Goal: Information Seeking & Learning: Learn about a topic

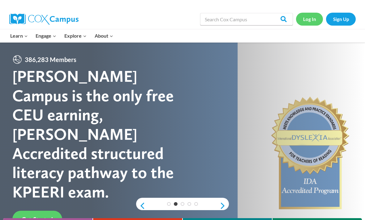
click at [313, 17] on link "Log In" at bounding box center [309, 19] width 27 height 13
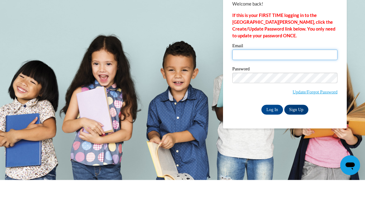
type input "lrcastillo@valdosta.edu"
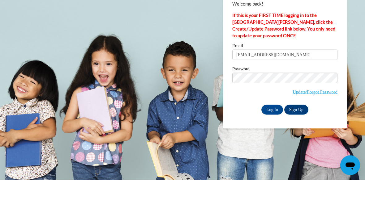
click at [272, 145] on input "Log In" at bounding box center [272, 150] width 22 height 10
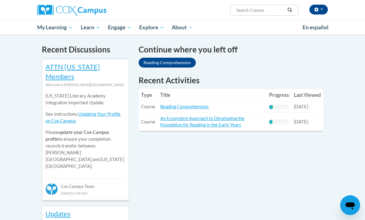
scroll to position [187, 0]
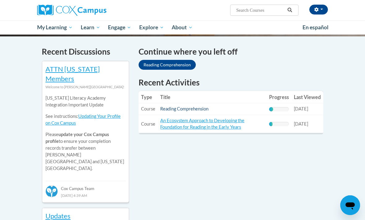
click at [201, 111] on link "Reading Comprehension" at bounding box center [184, 108] width 48 height 5
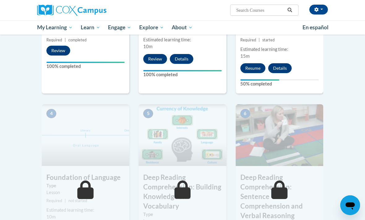
scroll to position [228, 0]
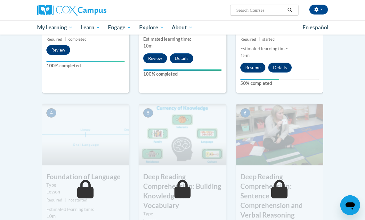
click at [257, 70] on button "Resume" at bounding box center [252, 68] width 25 height 10
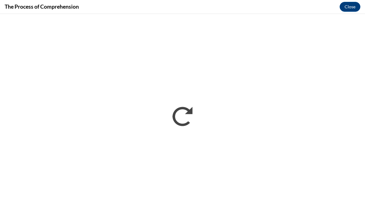
scroll to position [0, 0]
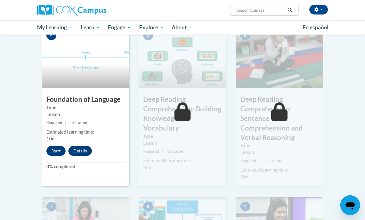
scroll to position [306, 0]
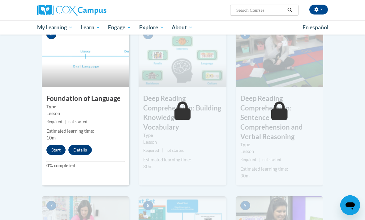
click at [55, 154] on button "Start" at bounding box center [55, 150] width 19 height 10
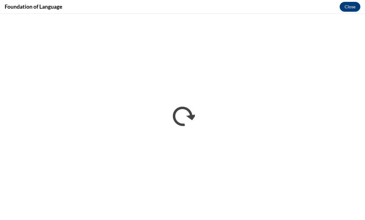
scroll to position [0, 0]
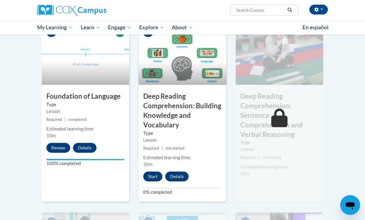
scroll to position [309, 0]
click at [153, 179] on button "Start" at bounding box center [152, 177] width 19 height 10
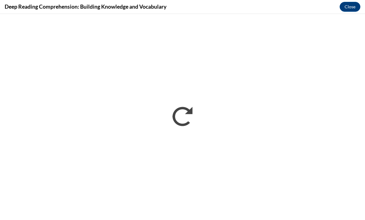
scroll to position [0, 0]
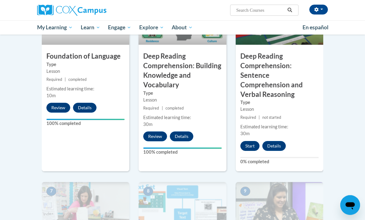
click at [256, 142] on button "Start" at bounding box center [249, 147] width 19 height 10
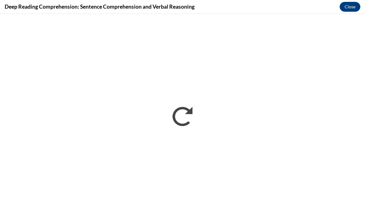
scroll to position [349, 0]
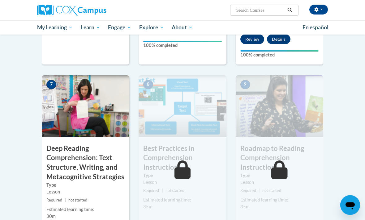
scroll to position [456, 0]
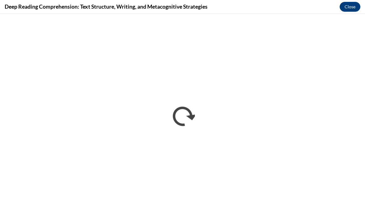
scroll to position [0, 0]
